Goal: Task Accomplishment & Management: Manage account settings

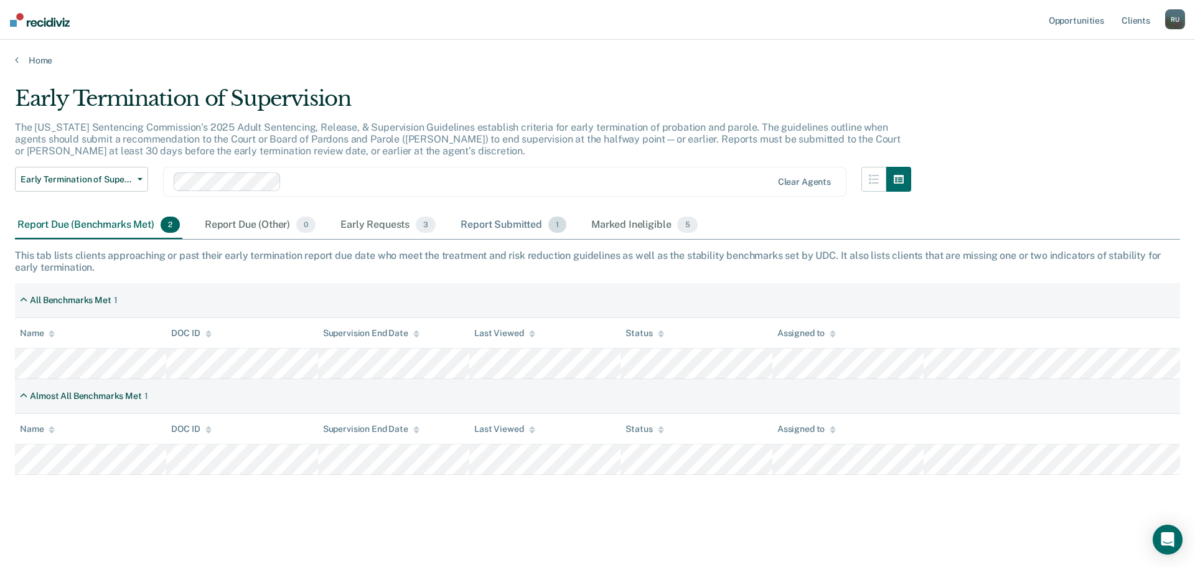
click at [523, 219] on div "Report Submitted 1" at bounding box center [513, 225] width 111 height 27
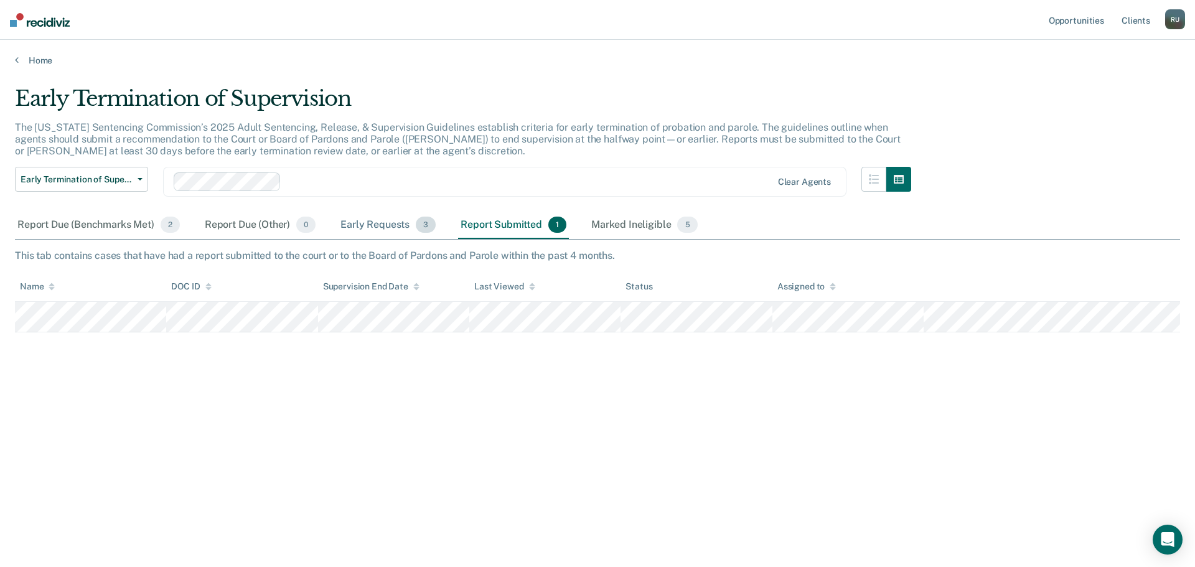
click at [387, 222] on div "Early Requests 3" at bounding box center [388, 225] width 100 height 27
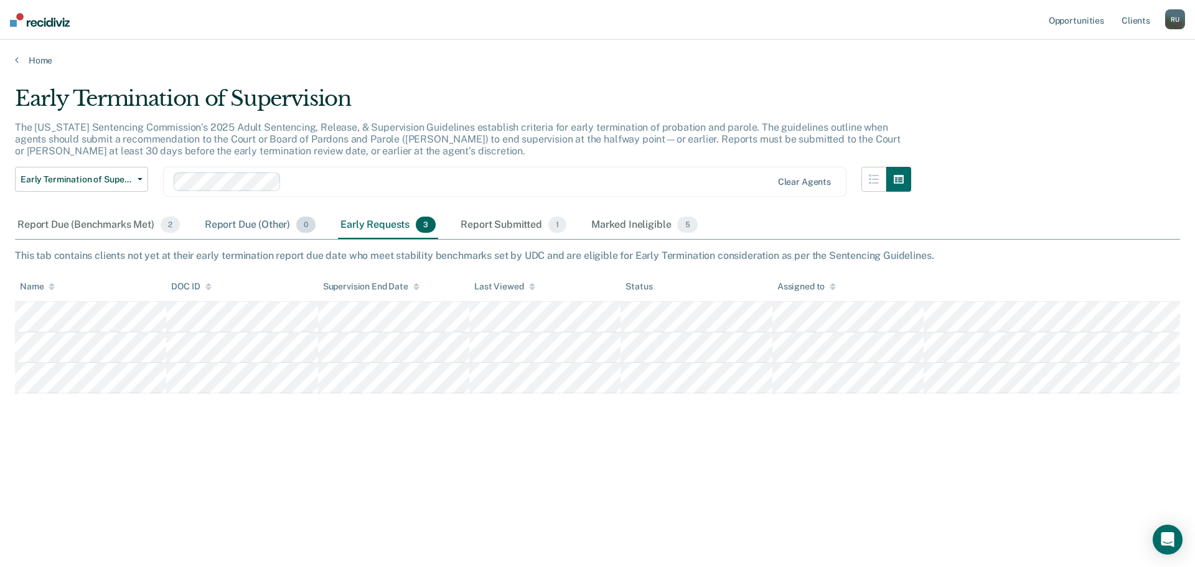
click at [234, 225] on div "Report Due (Other) 0" at bounding box center [260, 225] width 116 height 27
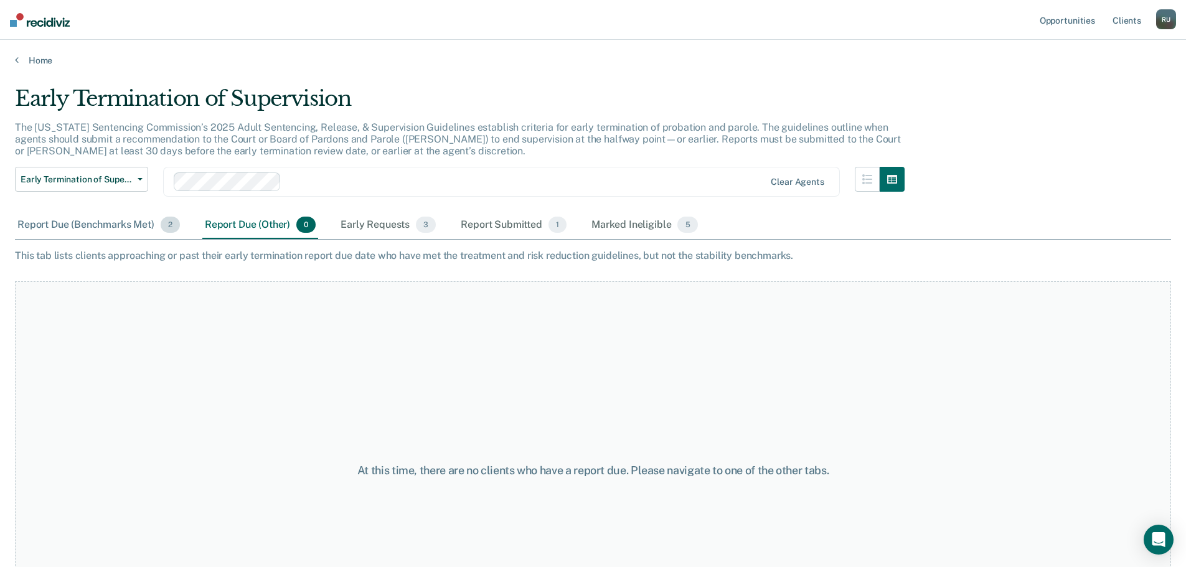
click at [101, 228] on div "Report Due (Benchmarks Met) 2" at bounding box center [98, 225] width 167 height 27
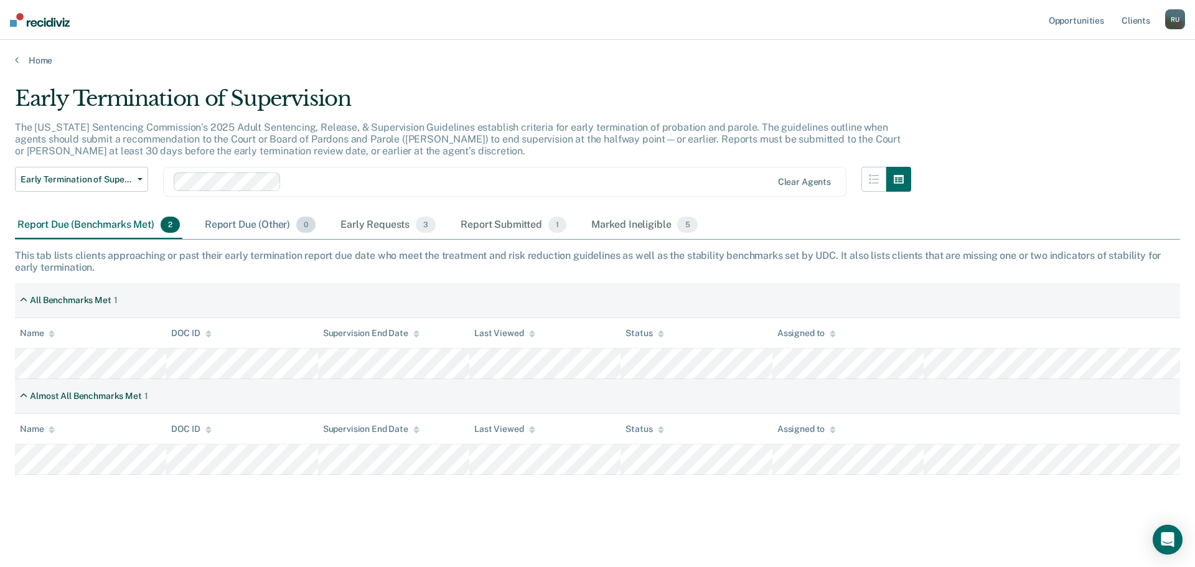
click at [227, 218] on div "Report Due (Other) 0" at bounding box center [260, 225] width 116 height 27
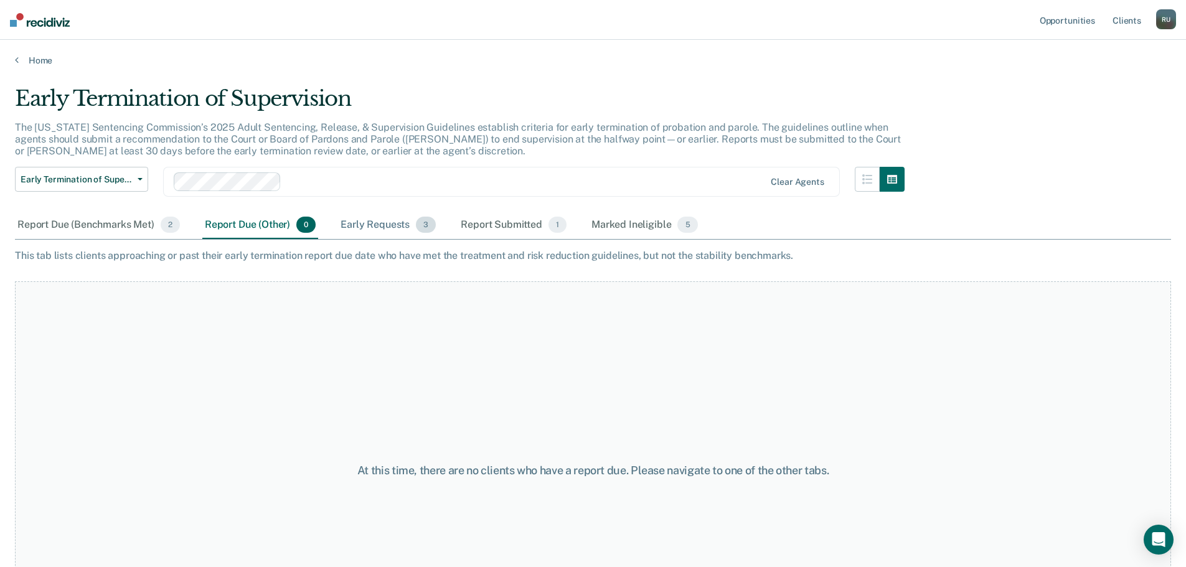
click at [366, 218] on div "Early Requests 3" at bounding box center [388, 225] width 100 height 27
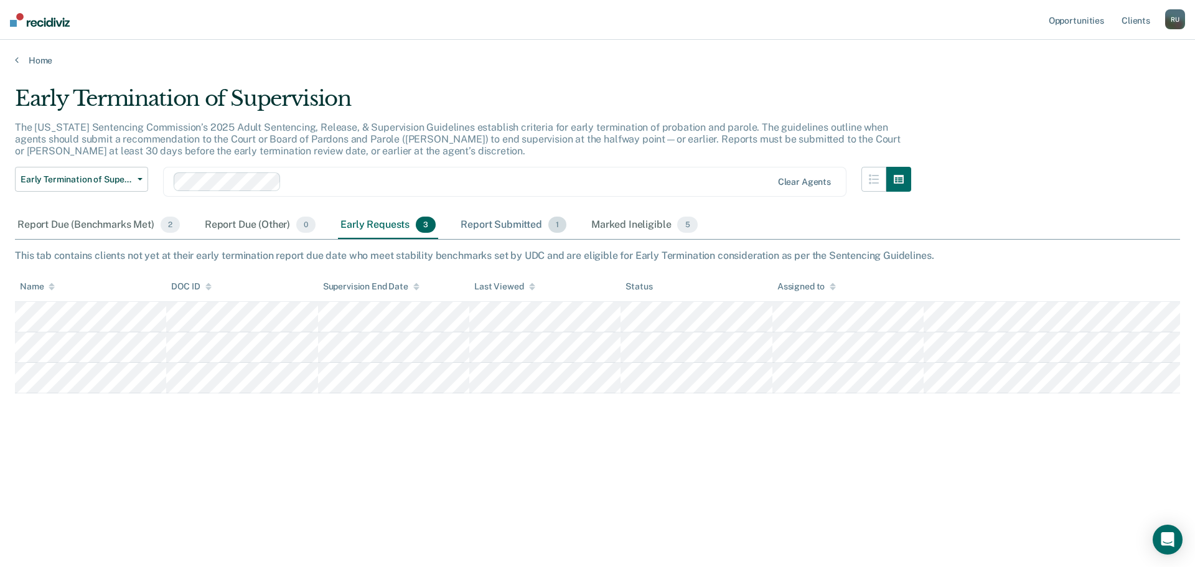
click at [515, 223] on div "Report Submitted 1" at bounding box center [513, 225] width 111 height 27
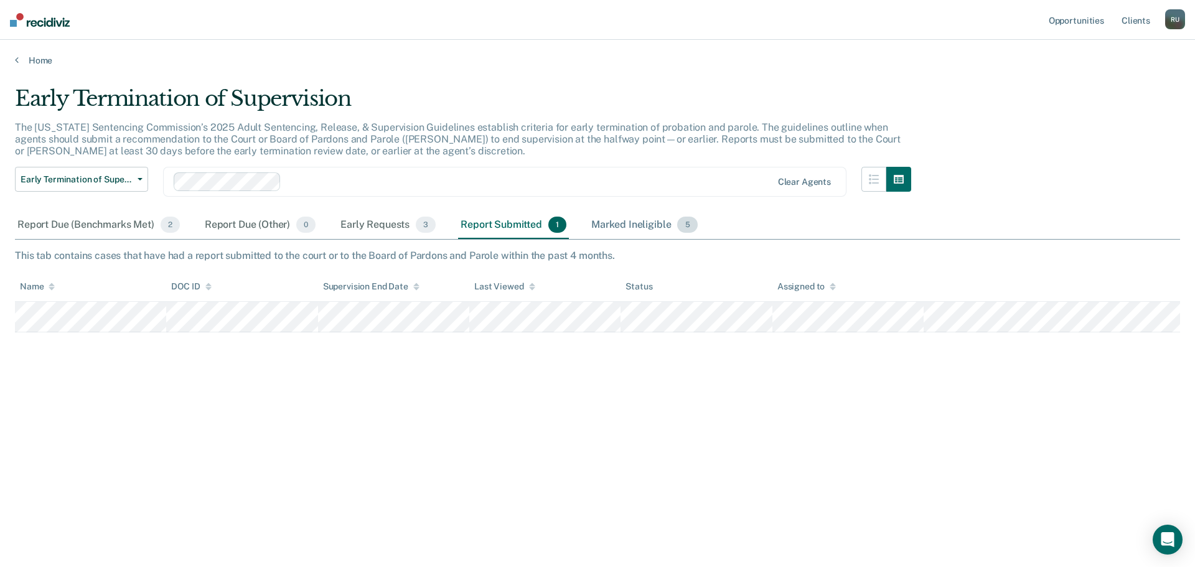
click at [622, 226] on div "Marked Ineligible 5" at bounding box center [644, 225] width 111 height 27
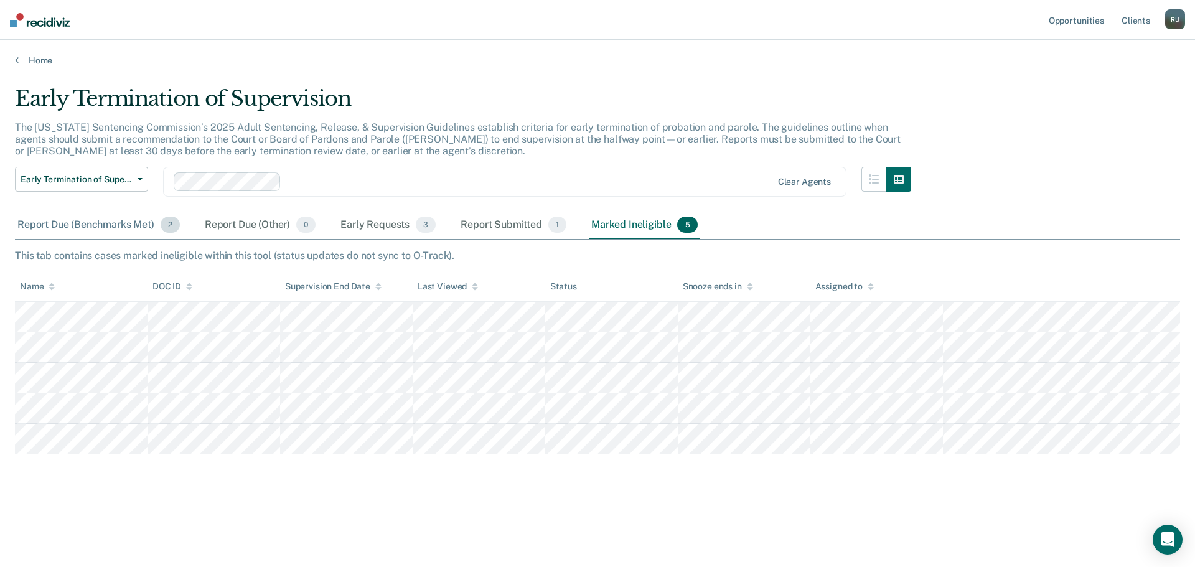
click at [63, 221] on div "Report Due (Benchmarks Met) 2" at bounding box center [98, 225] width 167 height 27
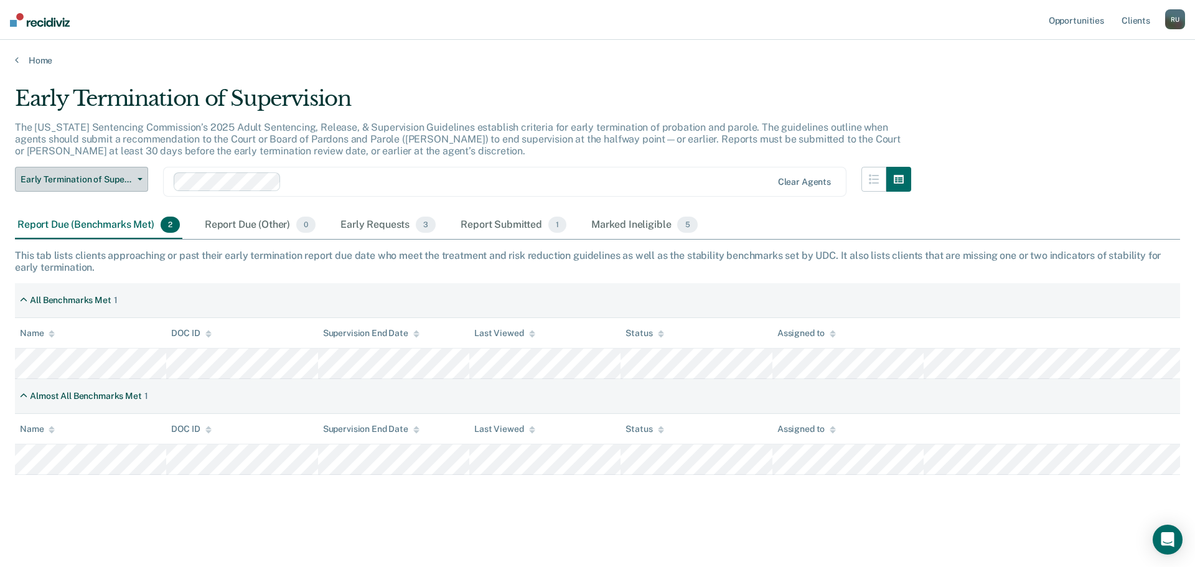
click at [96, 171] on button "Early Termination of Supervision" at bounding box center [81, 179] width 133 height 25
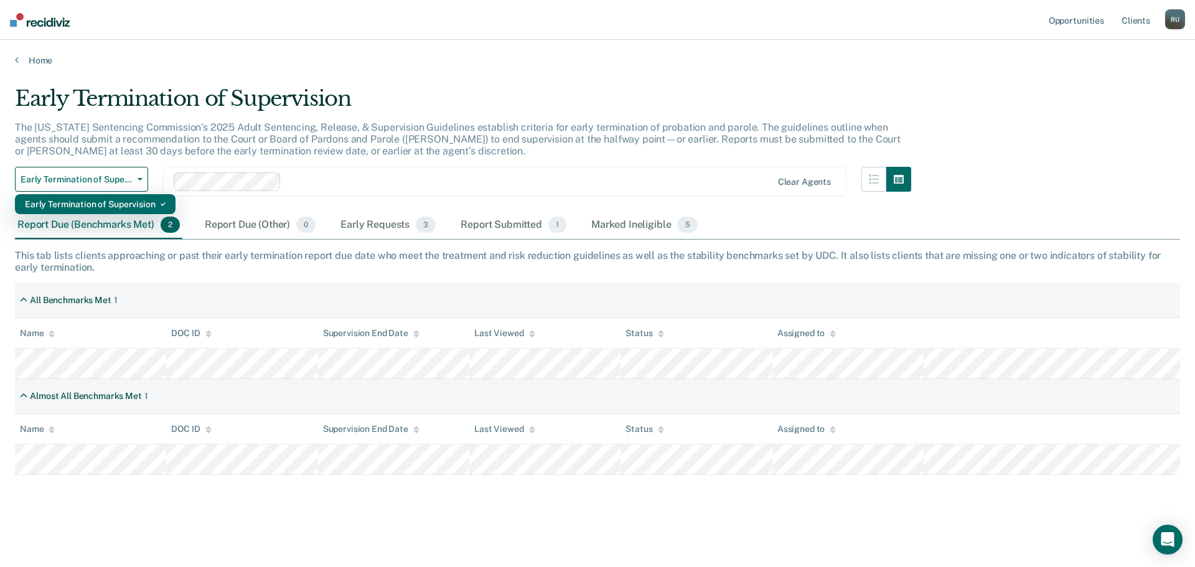
click at [103, 200] on div "Early Termination of Supervision" at bounding box center [95, 204] width 141 height 20
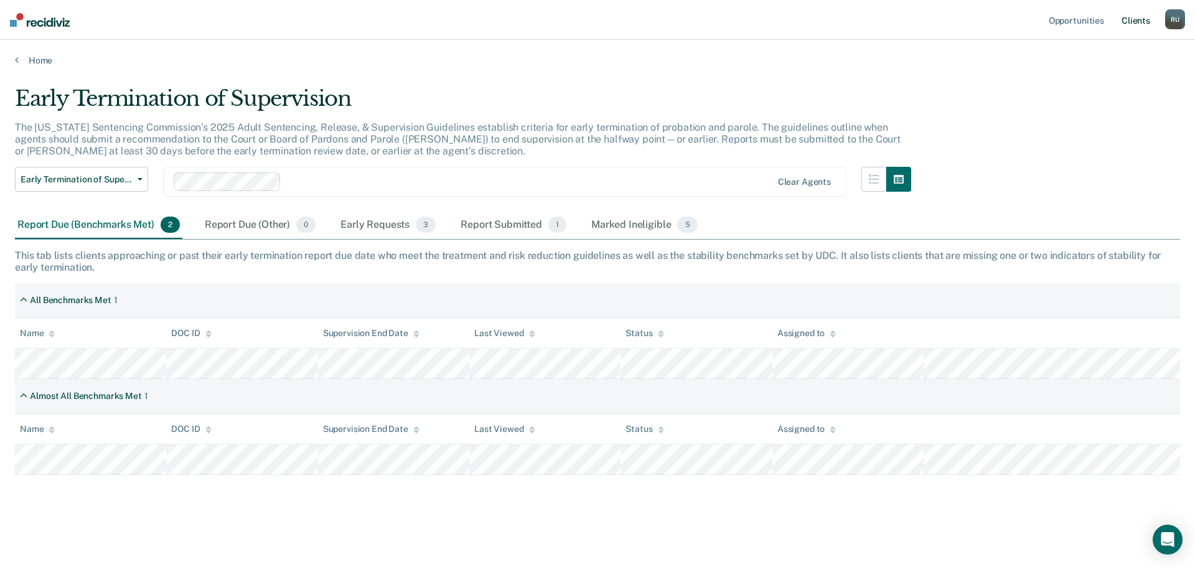
click at [1137, 17] on link "Client s" at bounding box center [1136, 20] width 34 height 40
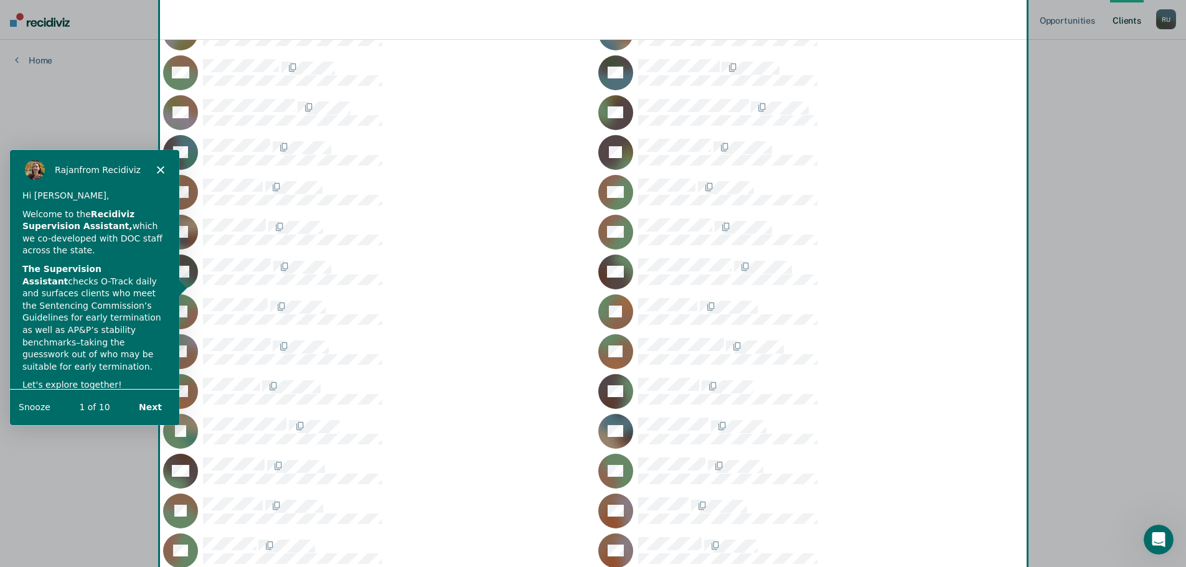
scroll to position [457, 0]
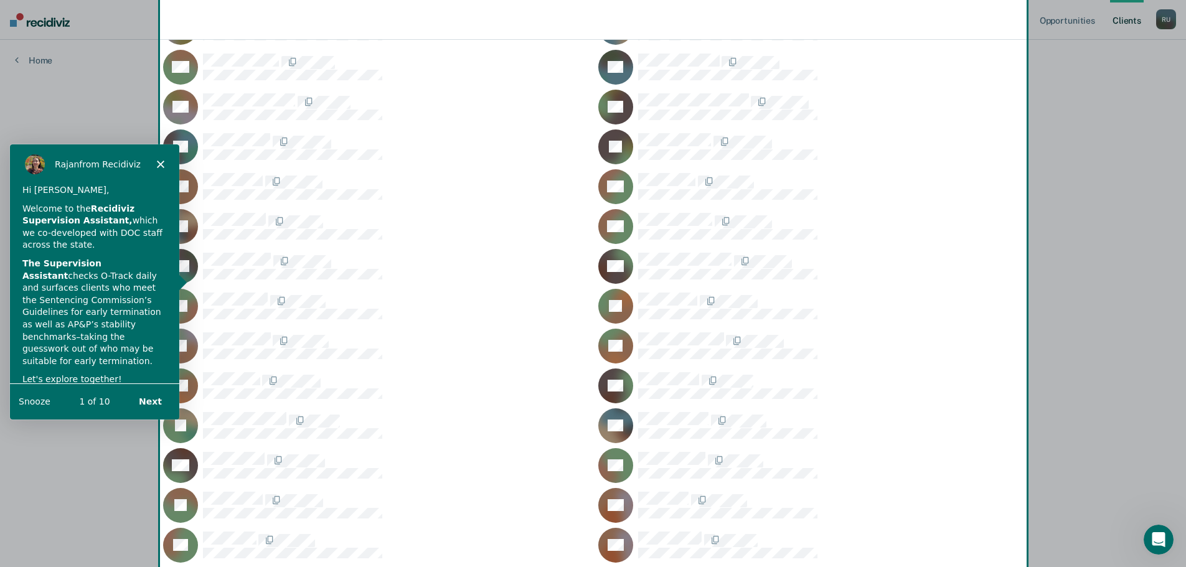
click at [156, 159] on icon "Close" at bounding box center [159, 162] width 7 height 7
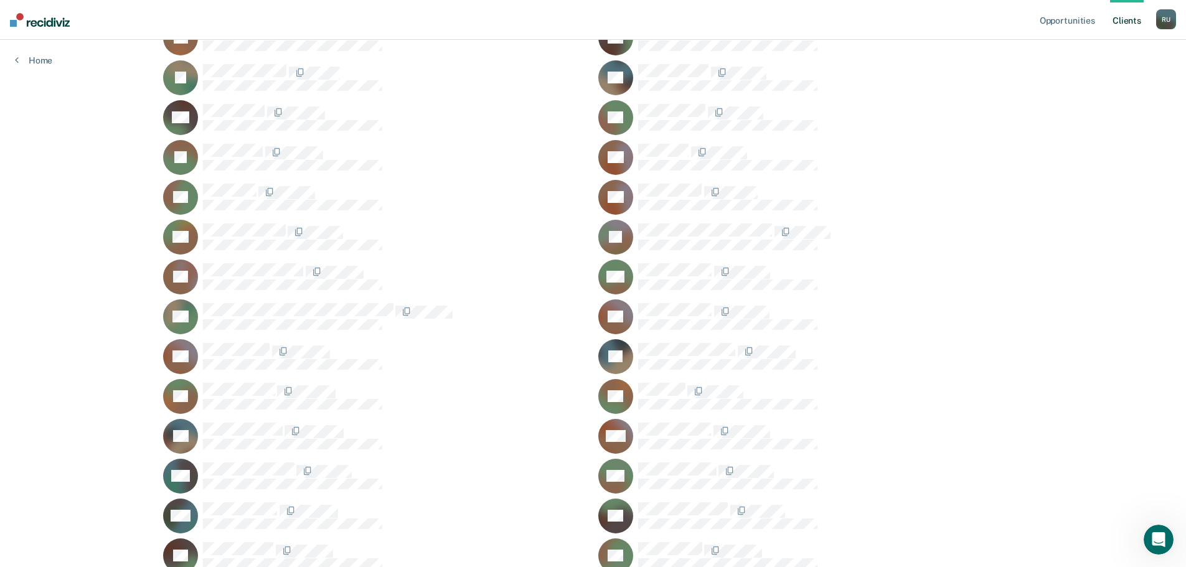
scroll to position [859, 0]
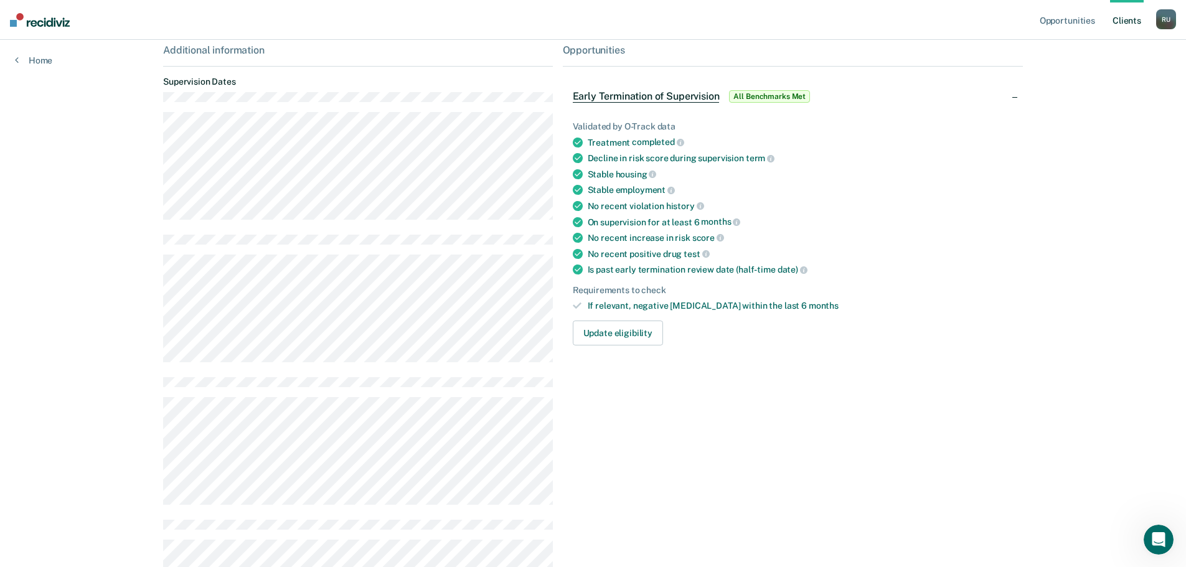
scroll to position [311, 0]
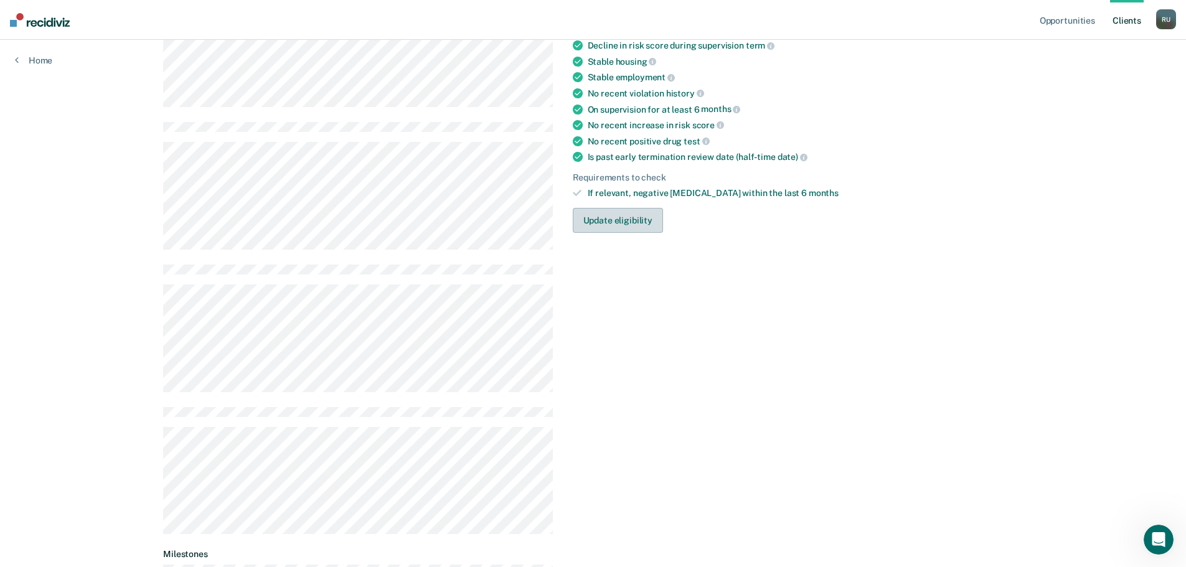
click at [602, 222] on button "Update eligibility" at bounding box center [618, 220] width 90 height 25
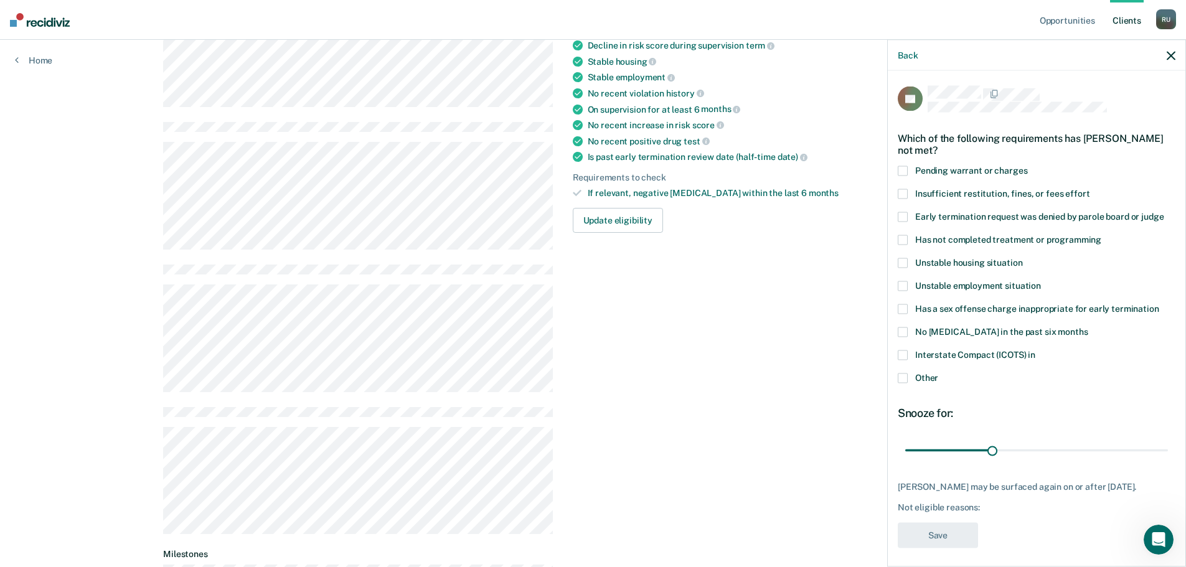
click at [912, 373] on label "Other" at bounding box center [1037, 379] width 278 height 13
click at [938, 373] on input "Other" at bounding box center [938, 373] width 0 height 0
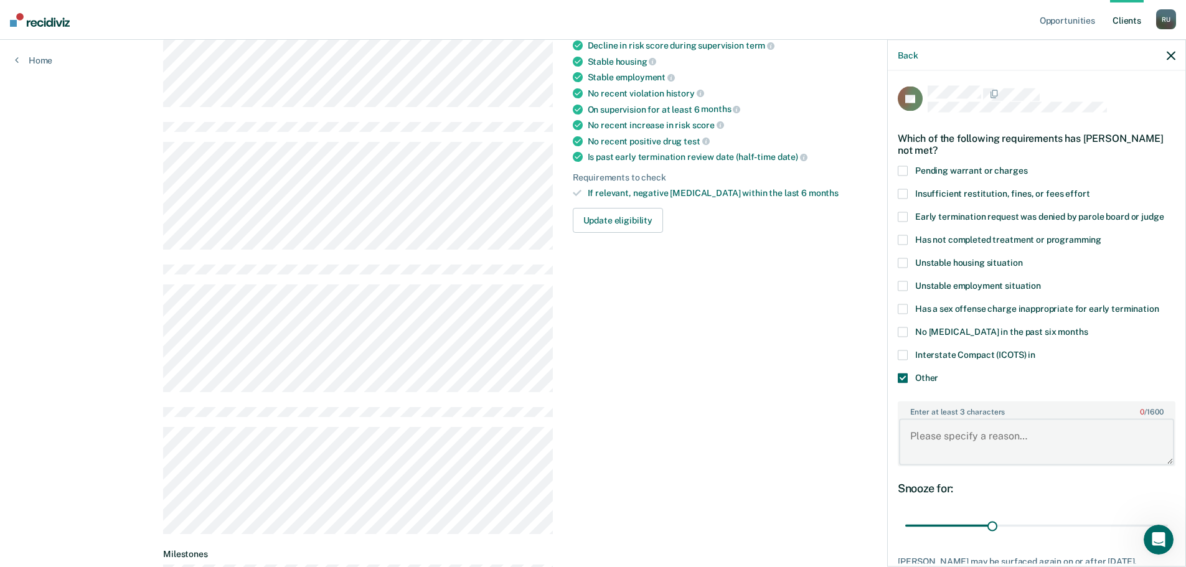
click at [972, 419] on textarea "Enter at least 3 characters 0 / 1600" at bounding box center [1036, 442] width 275 height 46
click at [1162, 57] on div "Back" at bounding box center [1037, 55] width 298 height 31
click at [1169, 57] on icon "button" at bounding box center [1171, 55] width 9 height 9
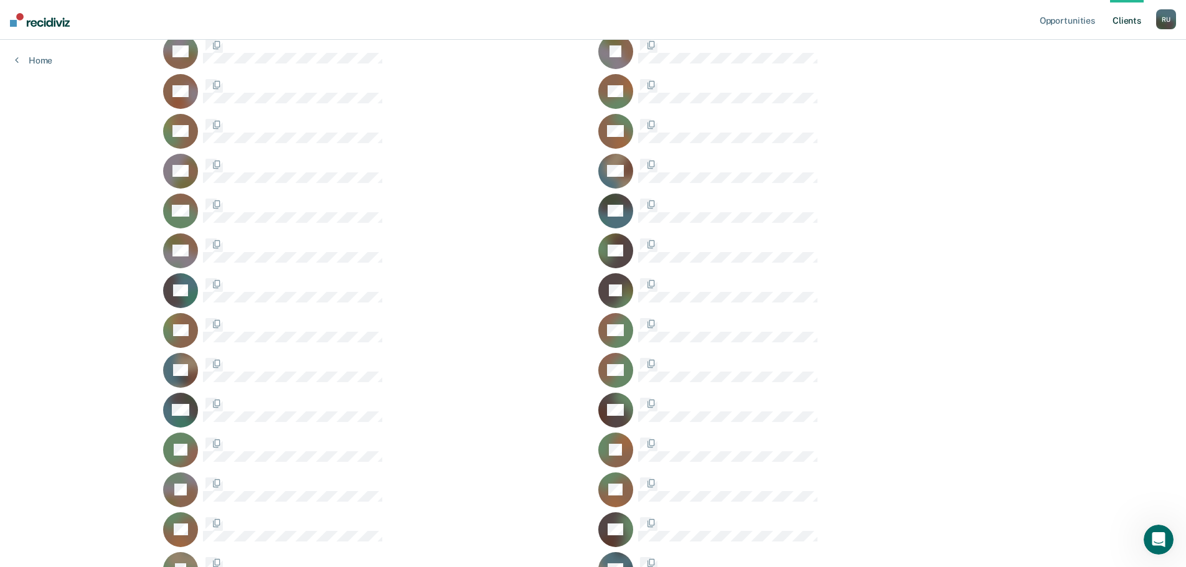
scroll to position [859, 0]
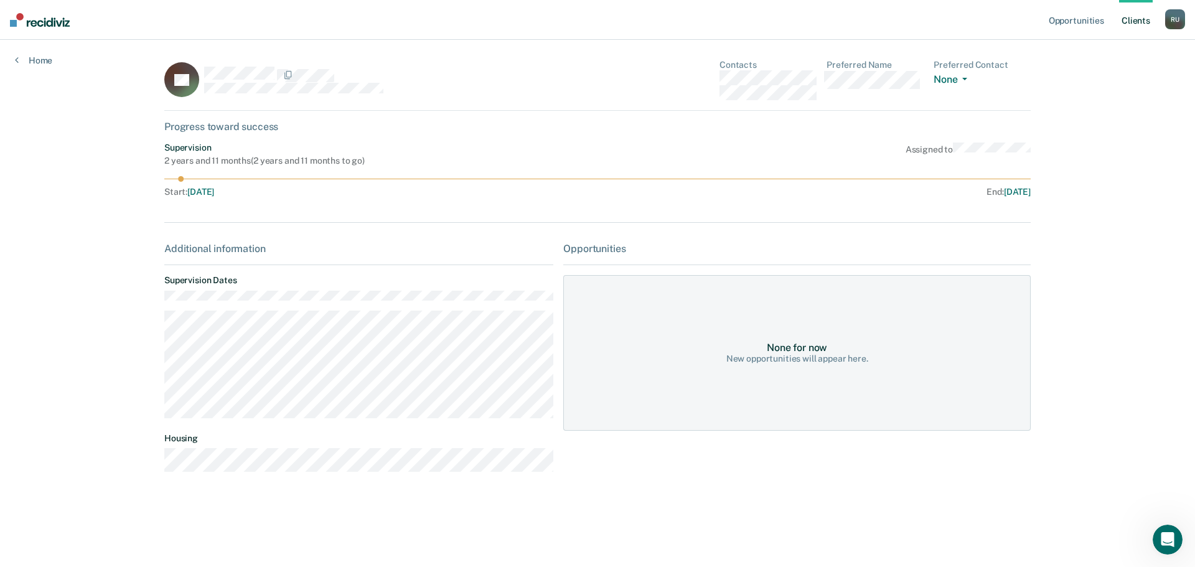
drag, startPoint x: 181, startPoint y: 177, endPoint x: 220, endPoint y: 177, distance: 39.2
click at [220, 177] on icon at bounding box center [597, 179] width 867 height 6
click at [214, 187] on span "[DATE]" at bounding box center [200, 192] width 27 height 10
click at [214, 189] on span "[DATE]" at bounding box center [200, 192] width 27 height 10
click at [1078, 16] on link "Opportunities" at bounding box center [1076, 20] width 60 height 40
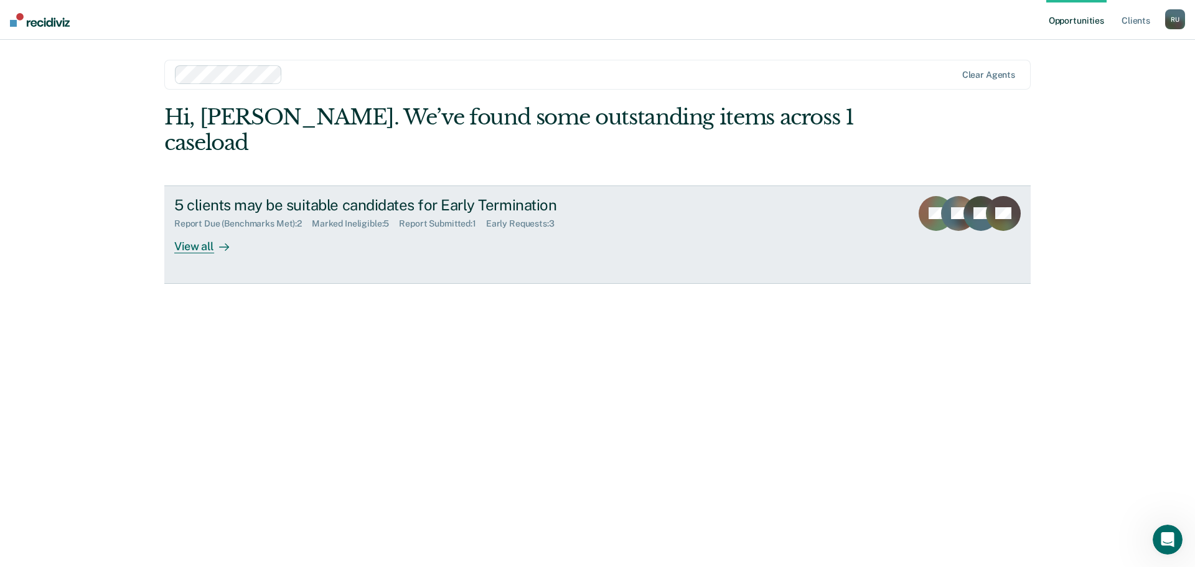
click at [190, 229] on div "View all" at bounding box center [209, 241] width 70 height 24
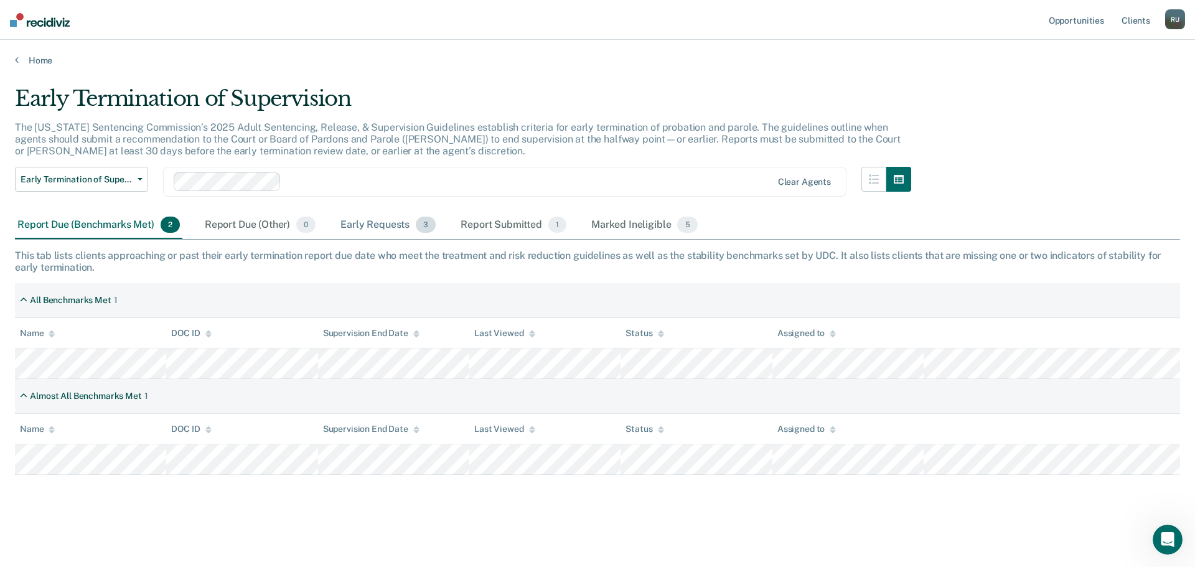
click at [397, 227] on div "Early Requests 3" at bounding box center [388, 225] width 100 height 27
